Goal: Task Accomplishment & Management: Complete application form

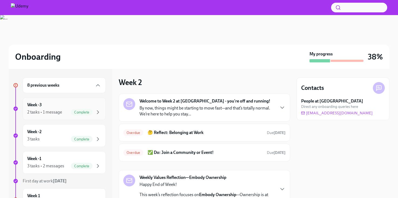
click at [73, 105] on div "Week -3 2 tasks • 1 message Complete" at bounding box center [64, 108] width 74 height 13
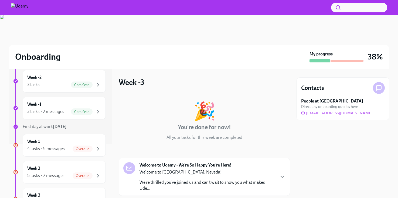
scroll to position [76, 0]
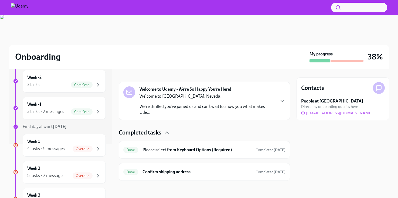
click at [164, 151] on h6 "Please select from Keyboard Options (Required)" at bounding box center [196, 150] width 109 height 6
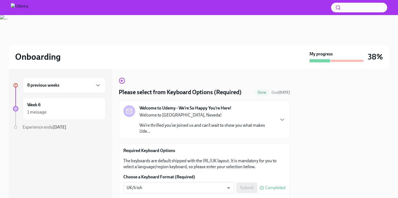
scroll to position [38, 0]
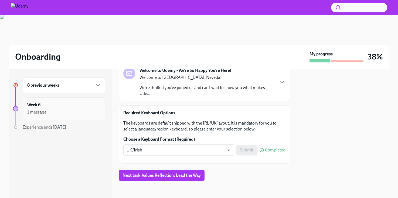
click at [54, 106] on div "Week 6 1 message" at bounding box center [64, 108] width 74 height 13
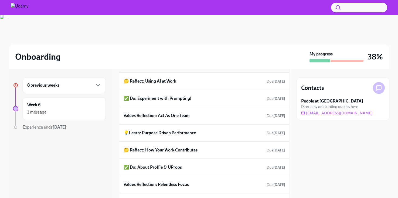
scroll to position [117, 0]
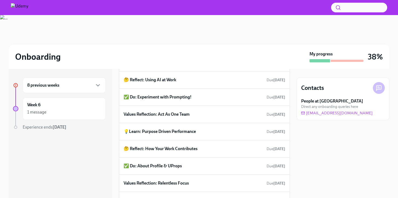
click at [59, 86] on h6 "8 previous weeks" at bounding box center [43, 85] width 32 height 6
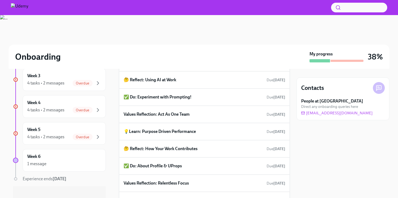
scroll to position [180, 0]
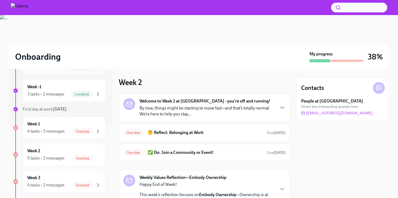
scroll to position [76, 0]
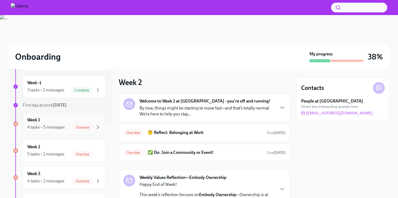
click at [70, 126] on div "4 tasks • 5 messages Overdue" at bounding box center [64, 127] width 74 height 6
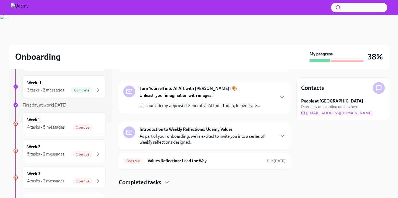
scroll to position [149, 0]
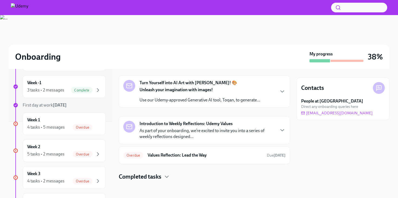
click at [166, 160] on div "Overdue Values Reflection: Lead the Way Due [DATE]" at bounding box center [204, 155] width 162 height 9
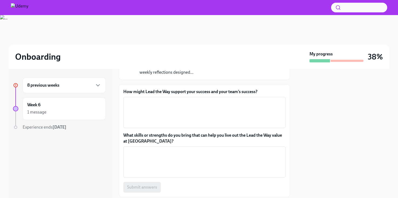
scroll to position [49, 0]
click at [60, 104] on div "Week 6 1 message" at bounding box center [64, 108] width 74 height 13
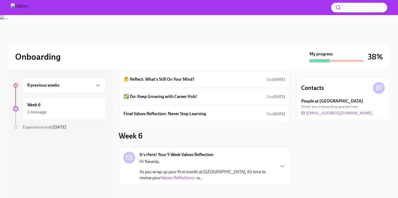
scroll to position [254, 0]
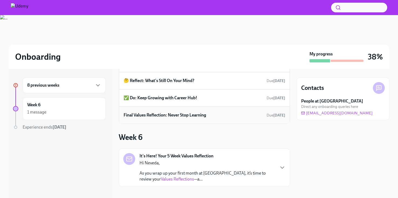
click at [152, 119] on div "Final Values Reflection: Never Stop Learning Due [DATE]" at bounding box center [204, 115] width 171 height 17
click at [151, 116] on h6 "Final Values Reflection: Never Stop Learning" at bounding box center [164, 115] width 82 height 6
